Goal: Information Seeking & Learning: Compare options

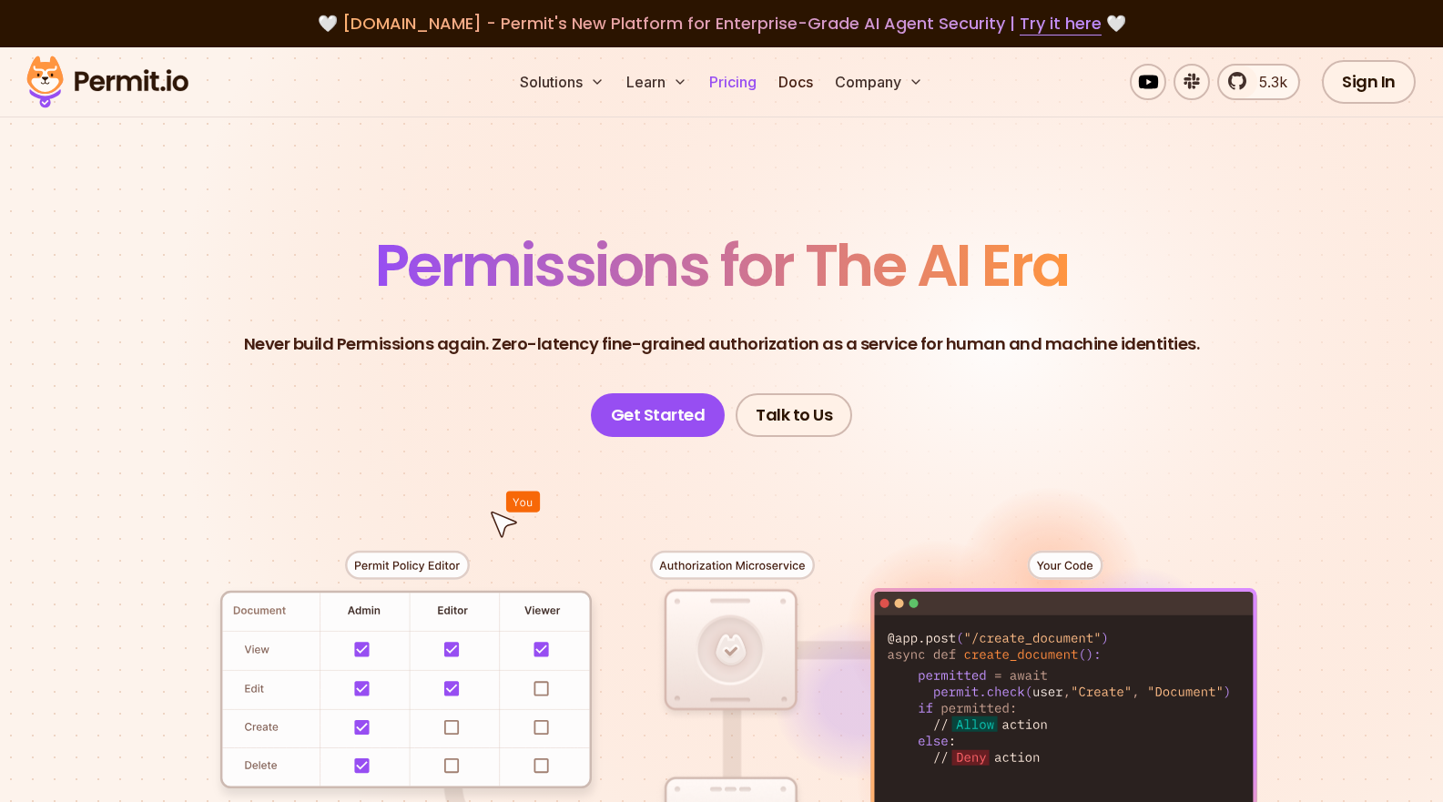
click at [725, 86] on link "Pricing" at bounding box center [733, 82] width 62 height 36
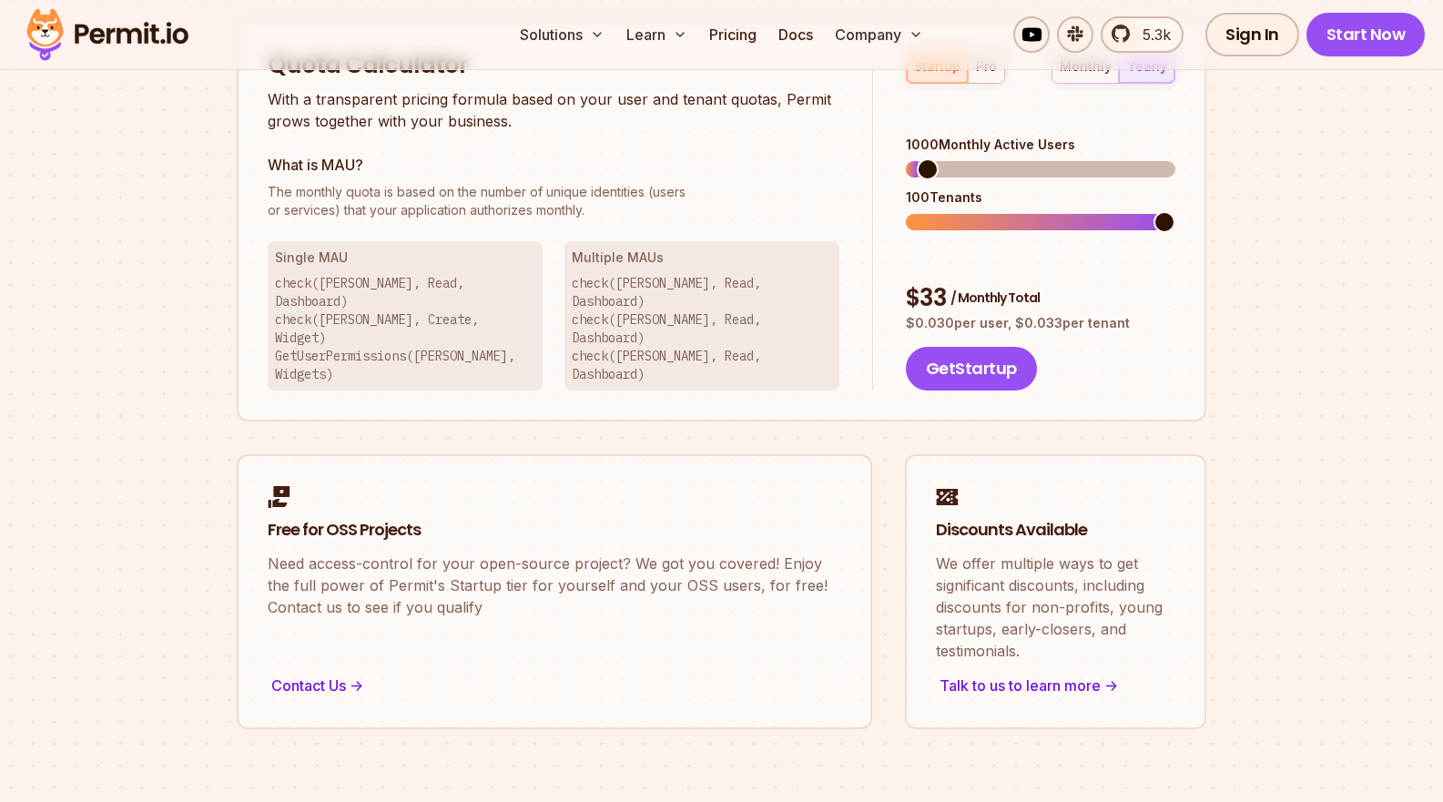
scroll to position [1217, 0]
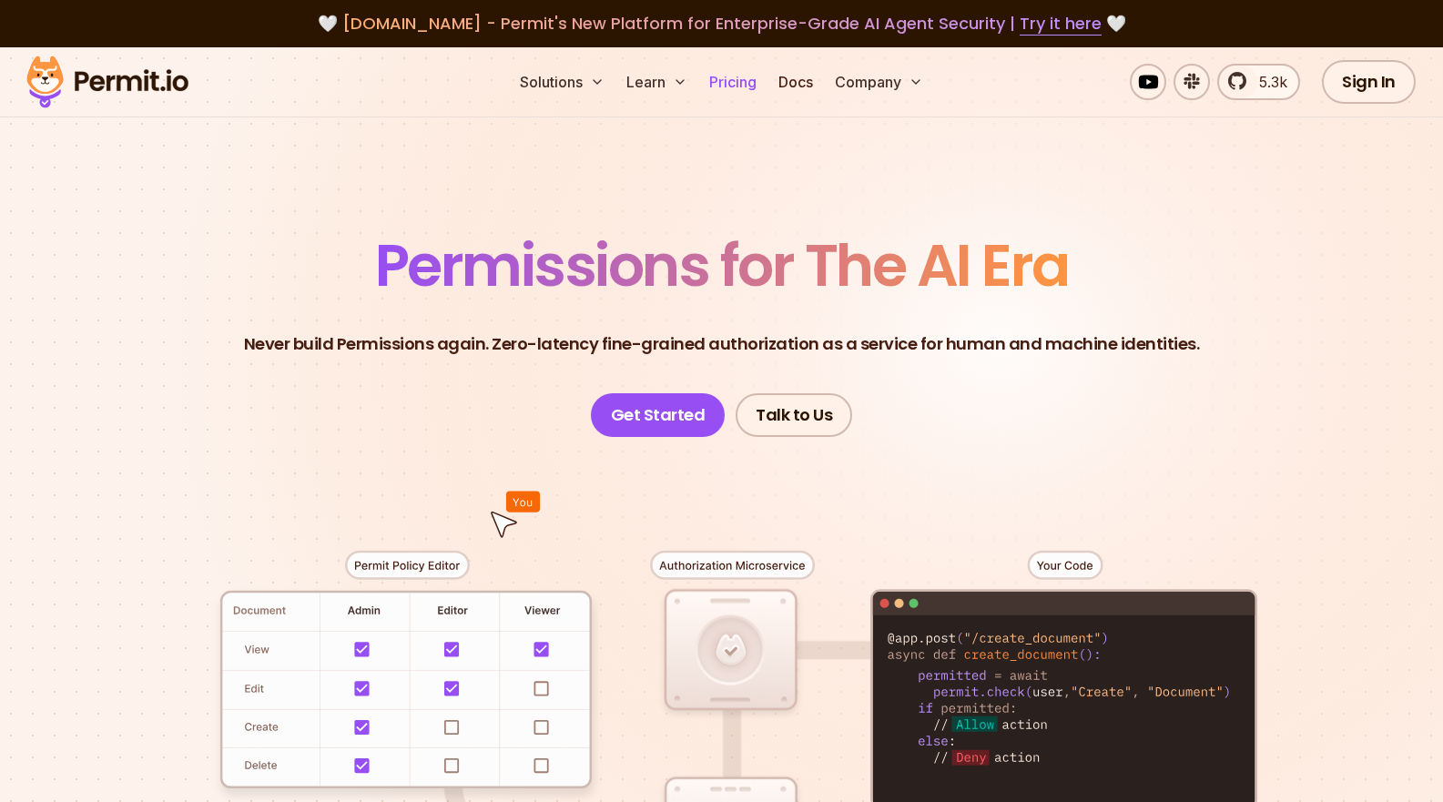
click at [732, 89] on link "Pricing" at bounding box center [733, 82] width 62 height 36
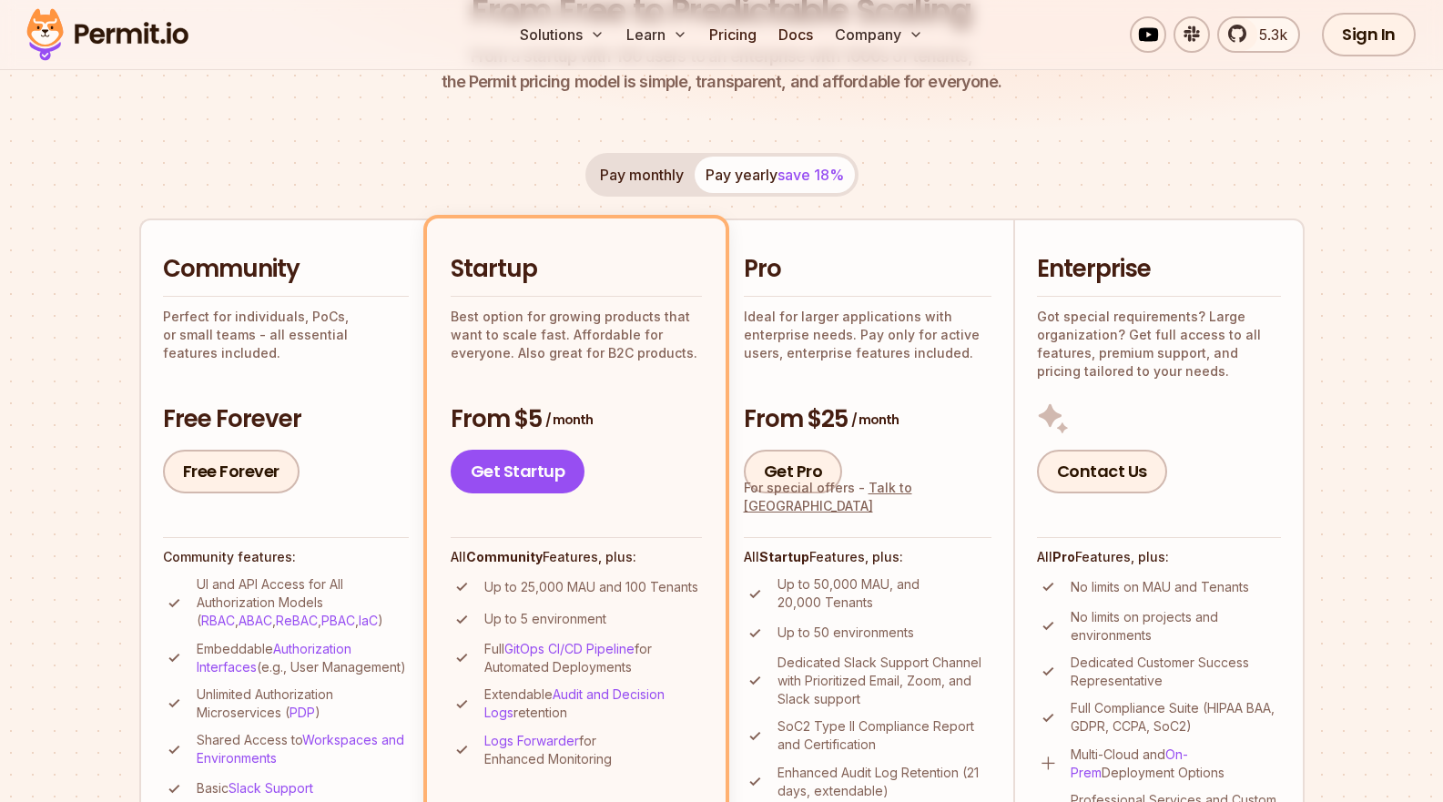
scroll to position [263, 0]
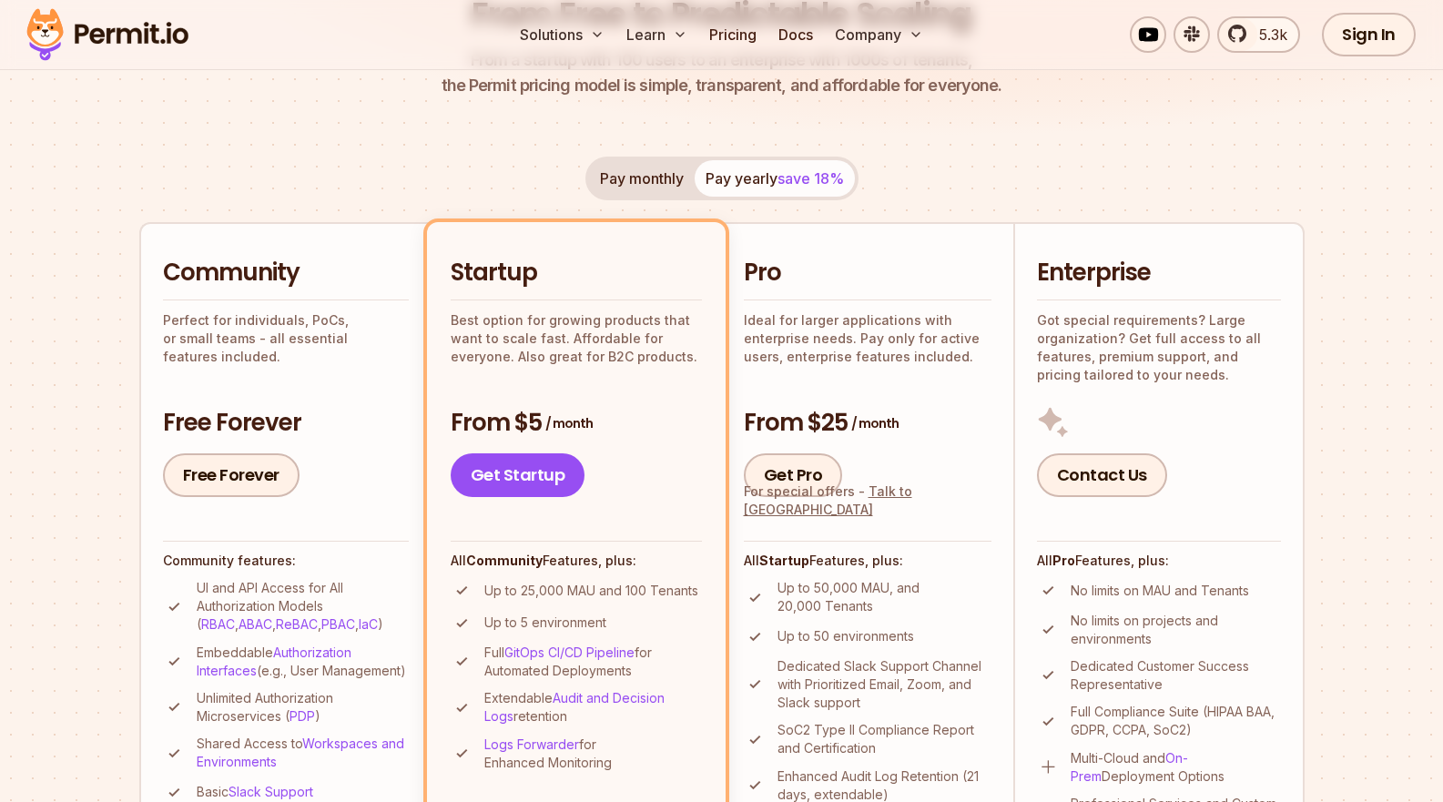
click at [650, 192] on button "Pay monthly" at bounding box center [642, 178] width 106 height 36
click at [740, 187] on button "Pay yearly save 18%" at bounding box center [775, 178] width 160 height 36
click at [643, 168] on button "Pay monthly" at bounding box center [642, 178] width 106 height 36
click at [774, 187] on button "Pay yearly save 18%" at bounding box center [775, 178] width 160 height 36
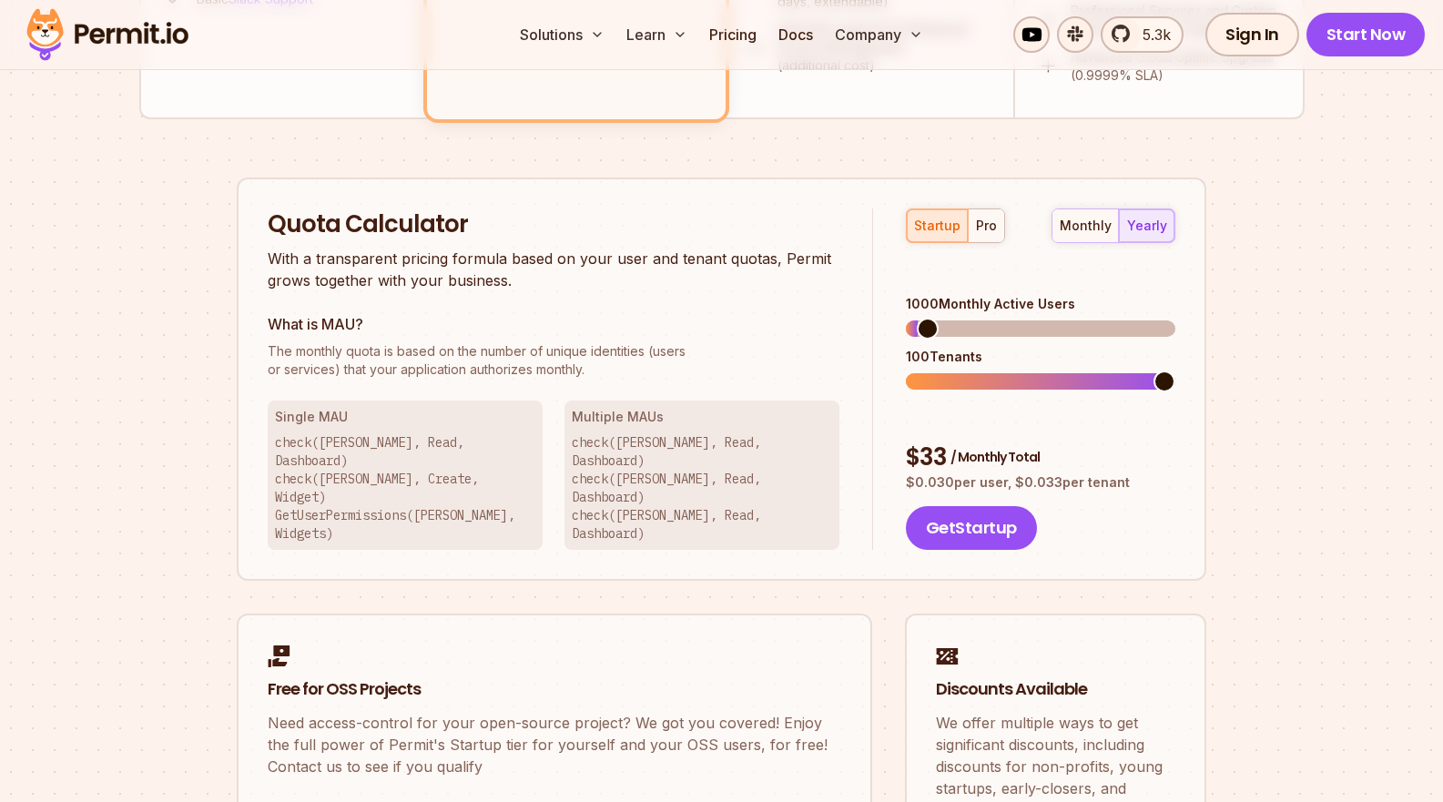
scroll to position [1060, 0]
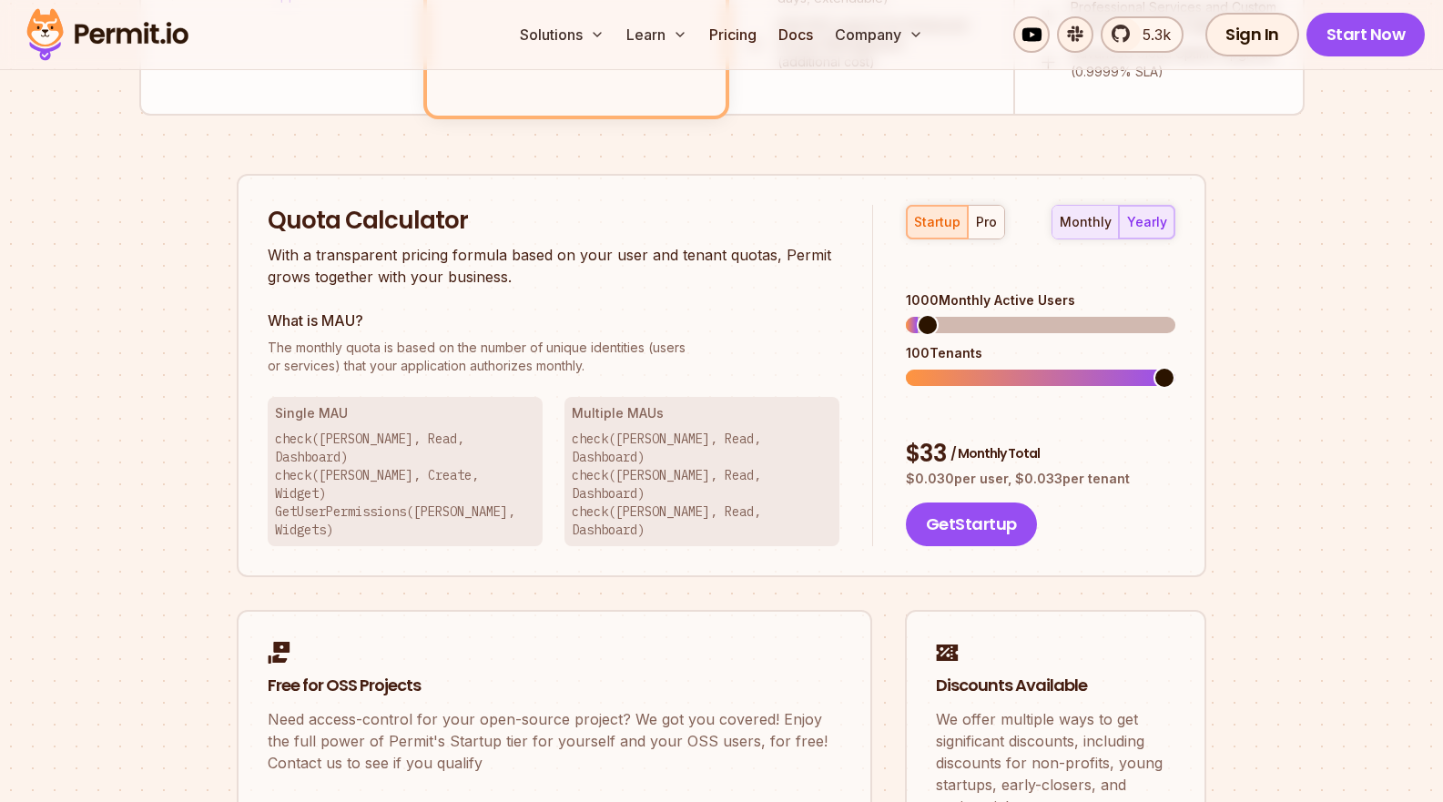
click at [1086, 228] on div "monthly" at bounding box center [1086, 222] width 52 height 18
click at [1156, 218] on div "yearly" at bounding box center [1147, 222] width 40 height 18
click at [991, 219] on div "pro" at bounding box center [986, 222] width 21 height 18
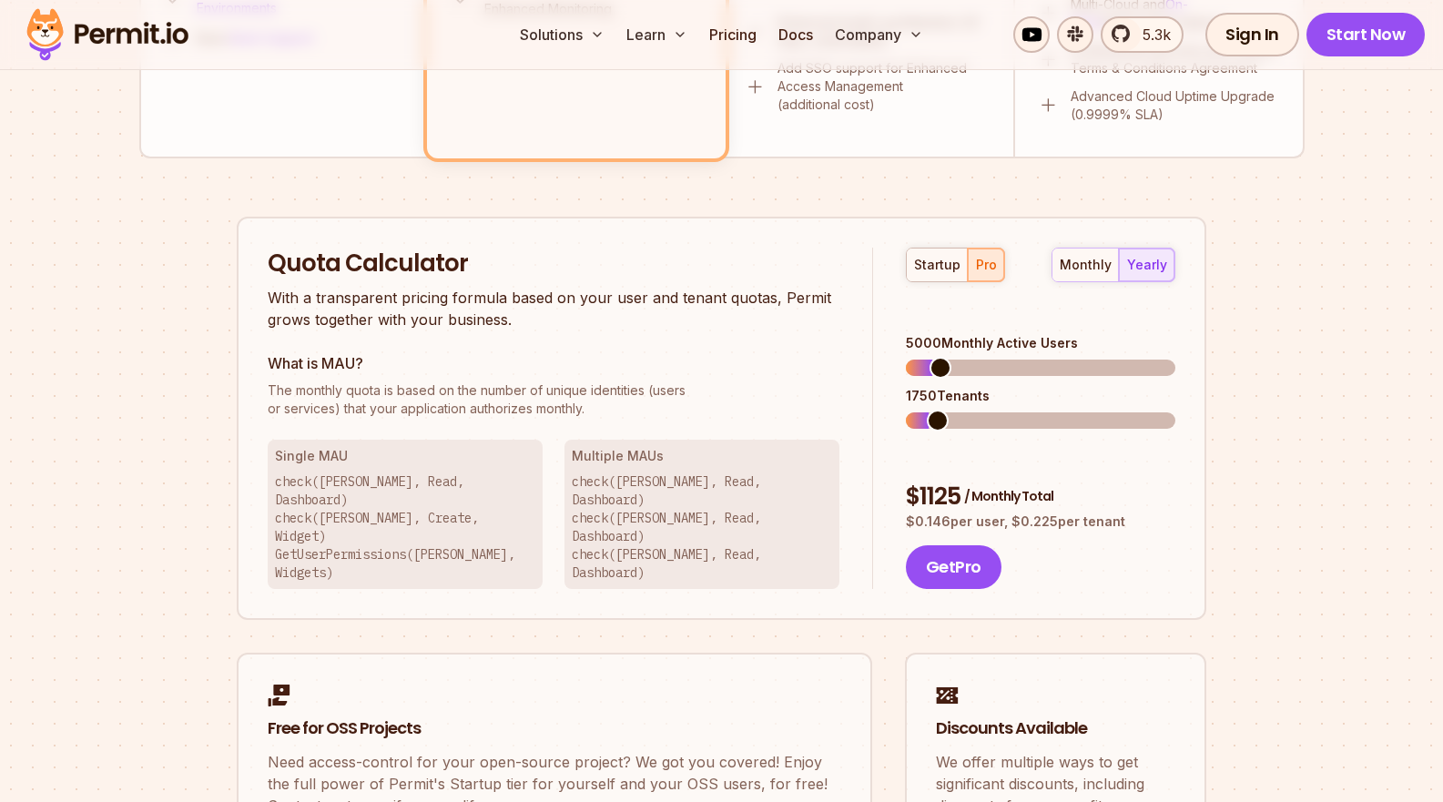
scroll to position [1018, 0]
click at [946, 356] on span at bounding box center [940, 367] width 22 height 22
click at [906, 409] on span at bounding box center [917, 420] width 22 height 22
click at [959, 356] on span at bounding box center [965, 367] width 22 height 22
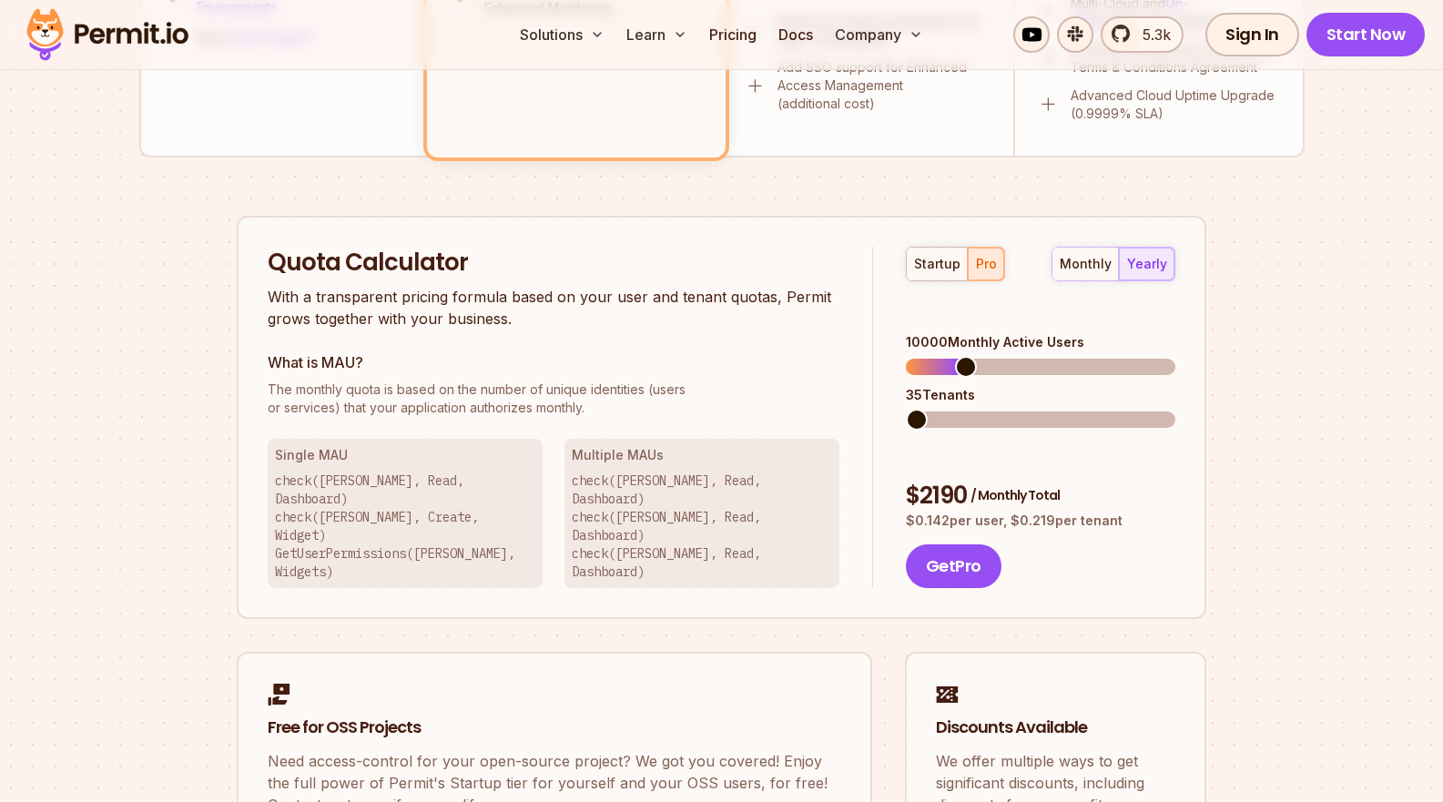
click at [906, 409] on span at bounding box center [917, 420] width 22 height 22
click at [919, 356] on span at bounding box center [930, 367] width 22 height 22
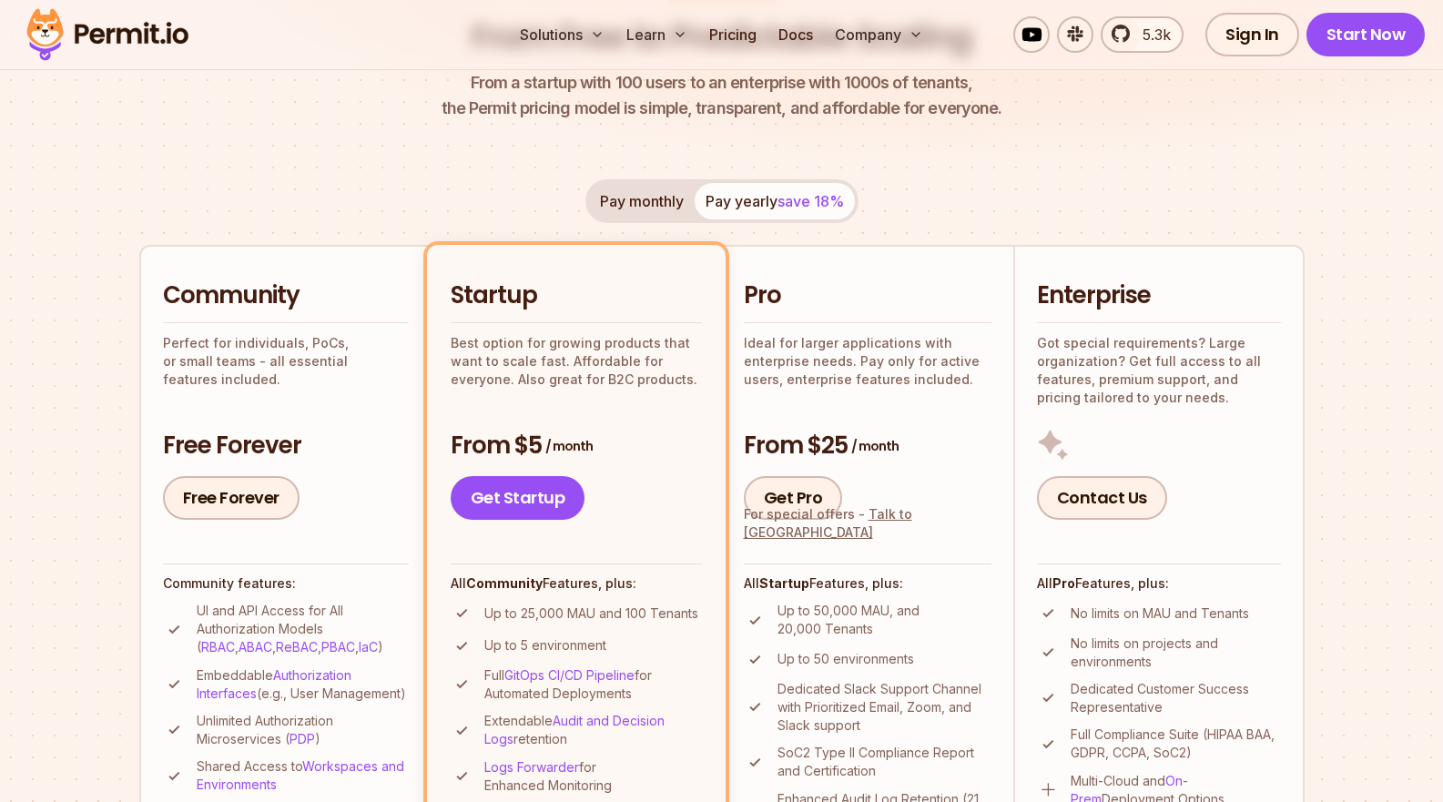
scroll to position [0, 0]
